Goal: Navigation & Orientation: Find specific page/section

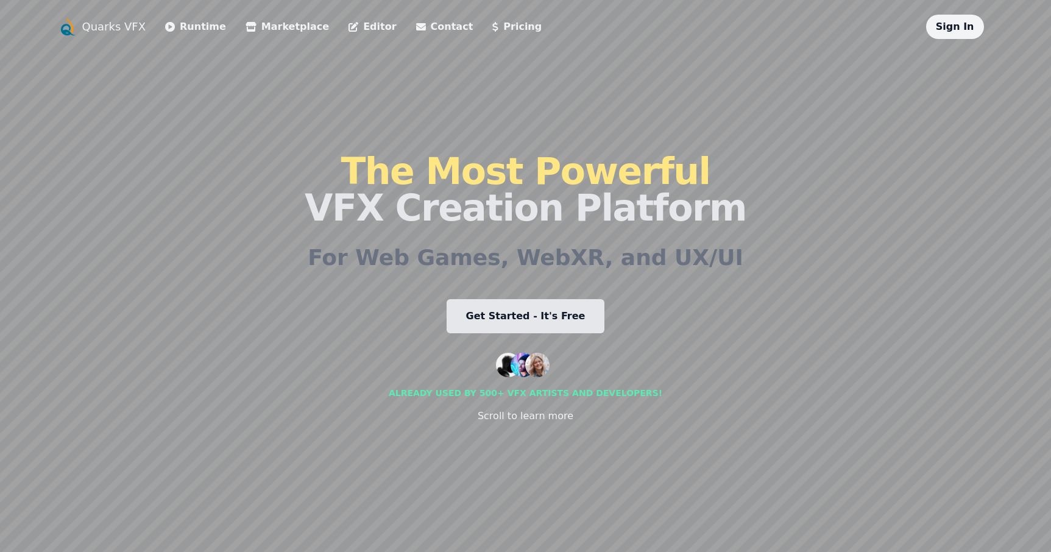
click at [186, 27] on link "Runtime" at bounding box center [195, 26] width 61 height 15
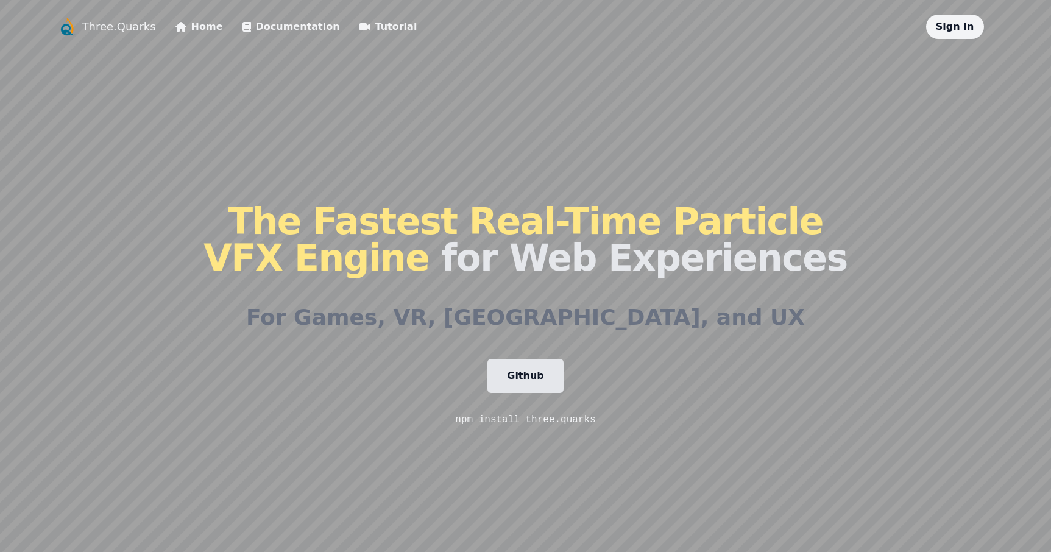
click at [540, 375] on link "Github" at bounding box center [525, 376] width 76 height 34
click at [369, 24] on link "Tutorial" at bounding box center [388, 26] width 58 height 15
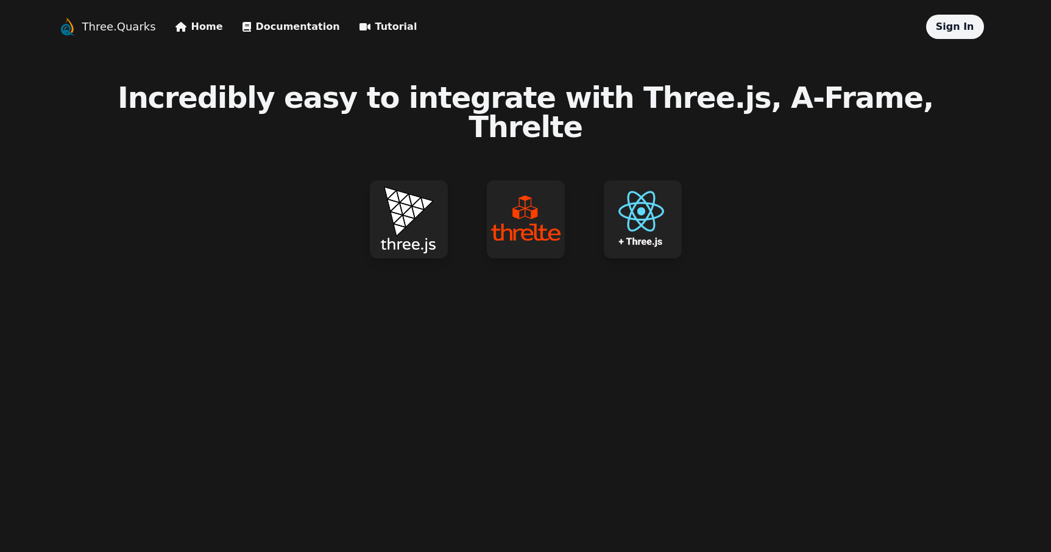
click at [106, 25] on link "Three.Quarks" at bounding box center [119, 26] width 74 height 17
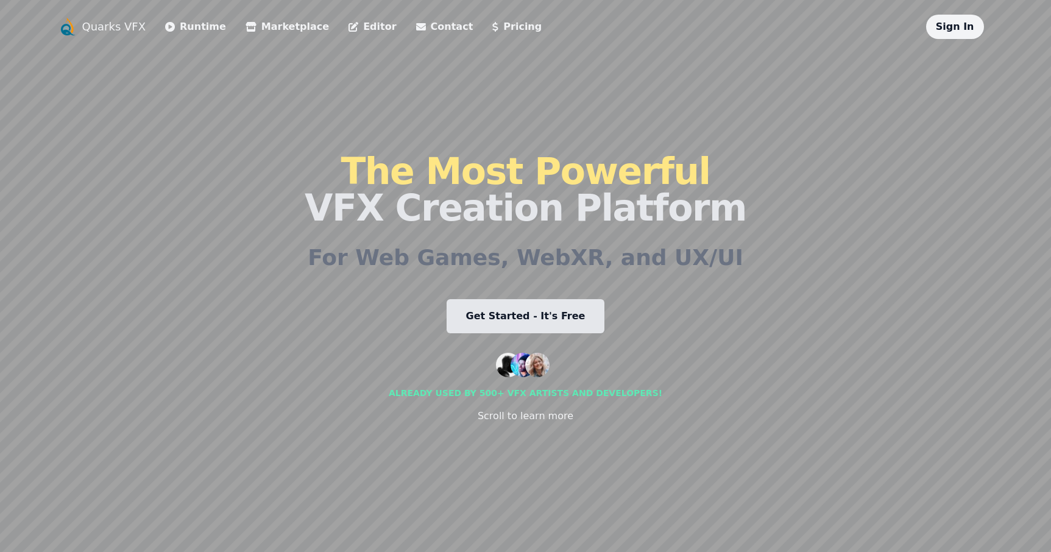
click at [206, 30] on link "Runtime" at bounding box center [195, 26] width 61 height 15
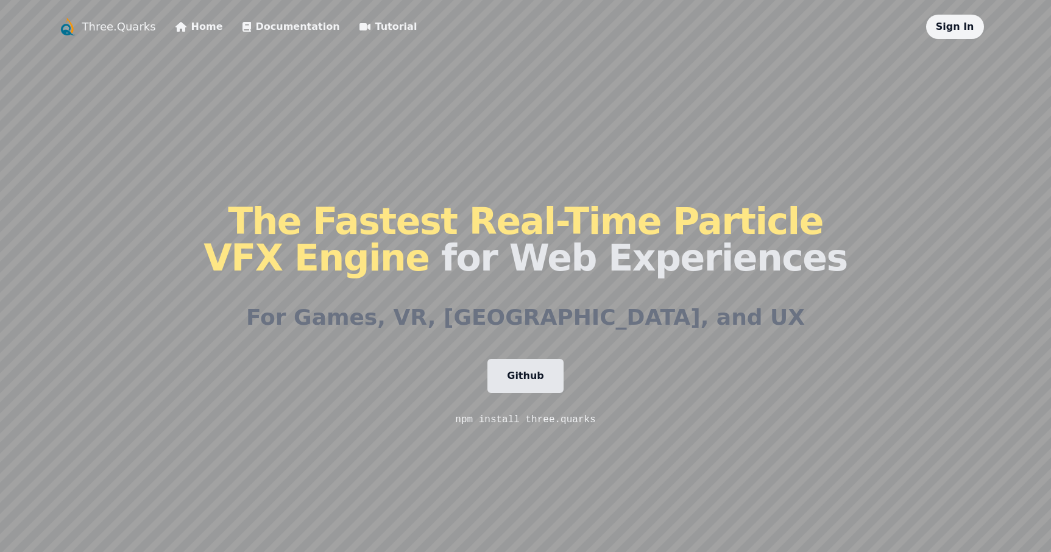
click at [104, 21] on link "Three.Quarks" at bounding box center [119, 26] width 74 height 17
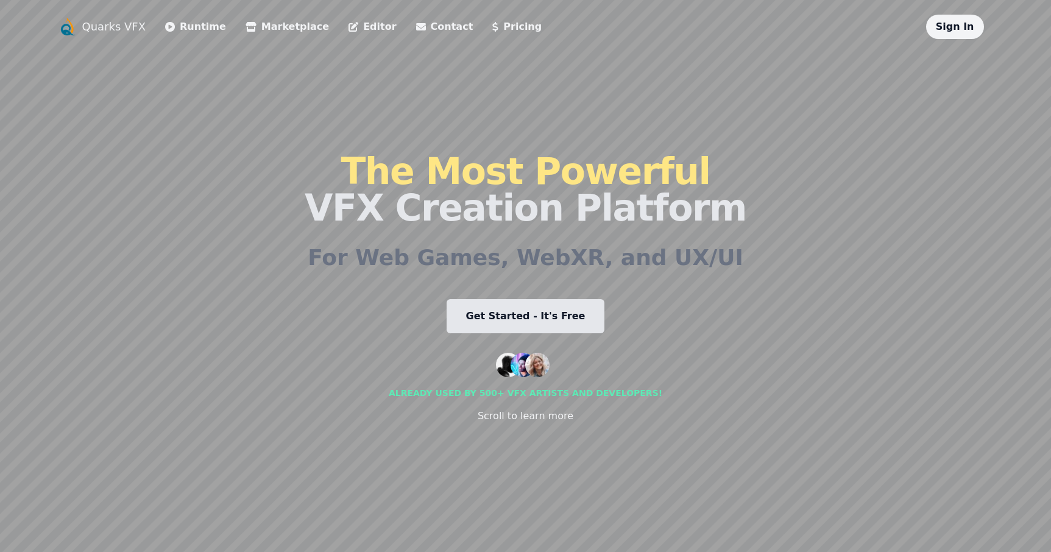
click at [352, 21] on link "Editor" at bounding box center [372, 26] width 48 height 15
